Goal: Find specific page/section: Find specific page/section

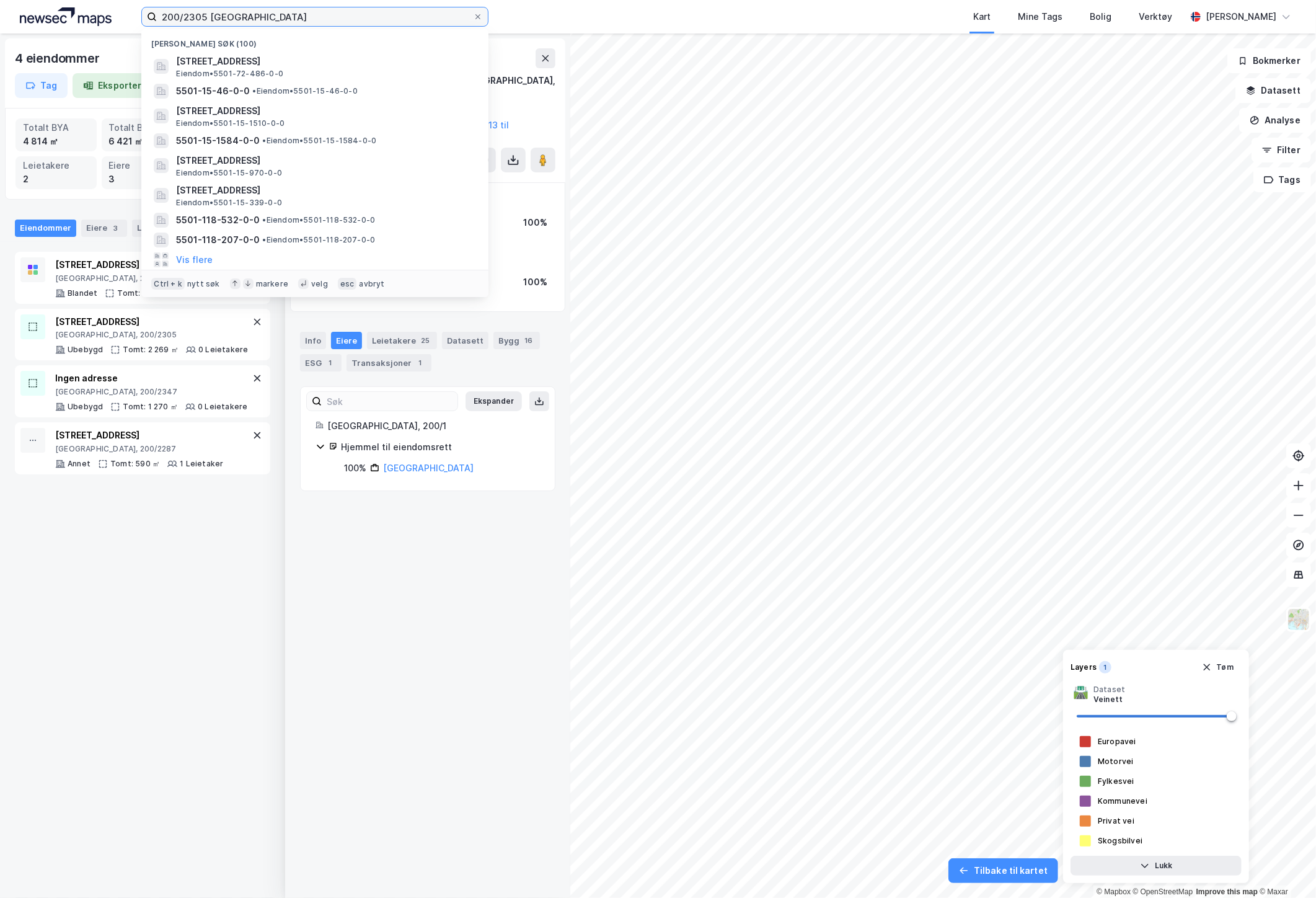
drag, startPoint x: 205, startPoint y: 17, endPoint x: 110, endPoint y: 16, distance: 95.0
click at [110, 16] on div "200/2305 tromsø Nylige søk (100) Blåmannsvegen 8, 9100, [GEOGRAPHIC_DATA], [GEO…" at bounding box center [658, 16] width 1316 height 33
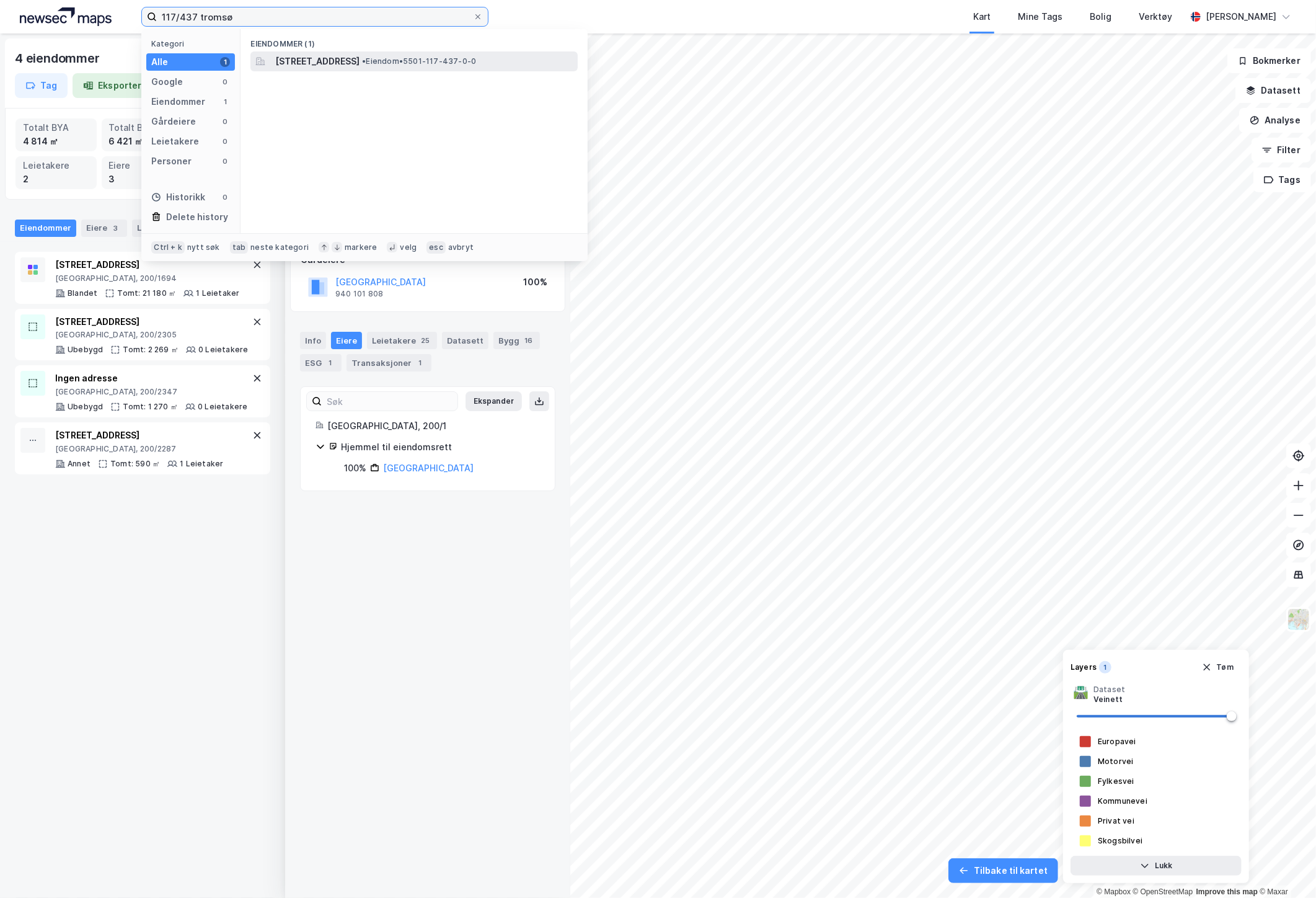
type input "117/437 tromsø"
click at [360, 58] on span "[STREET_ADDRESS]" at bounding box center [317, 61] width 84 height 15
